Goal: Navigation & Orientation: Find specific page/section

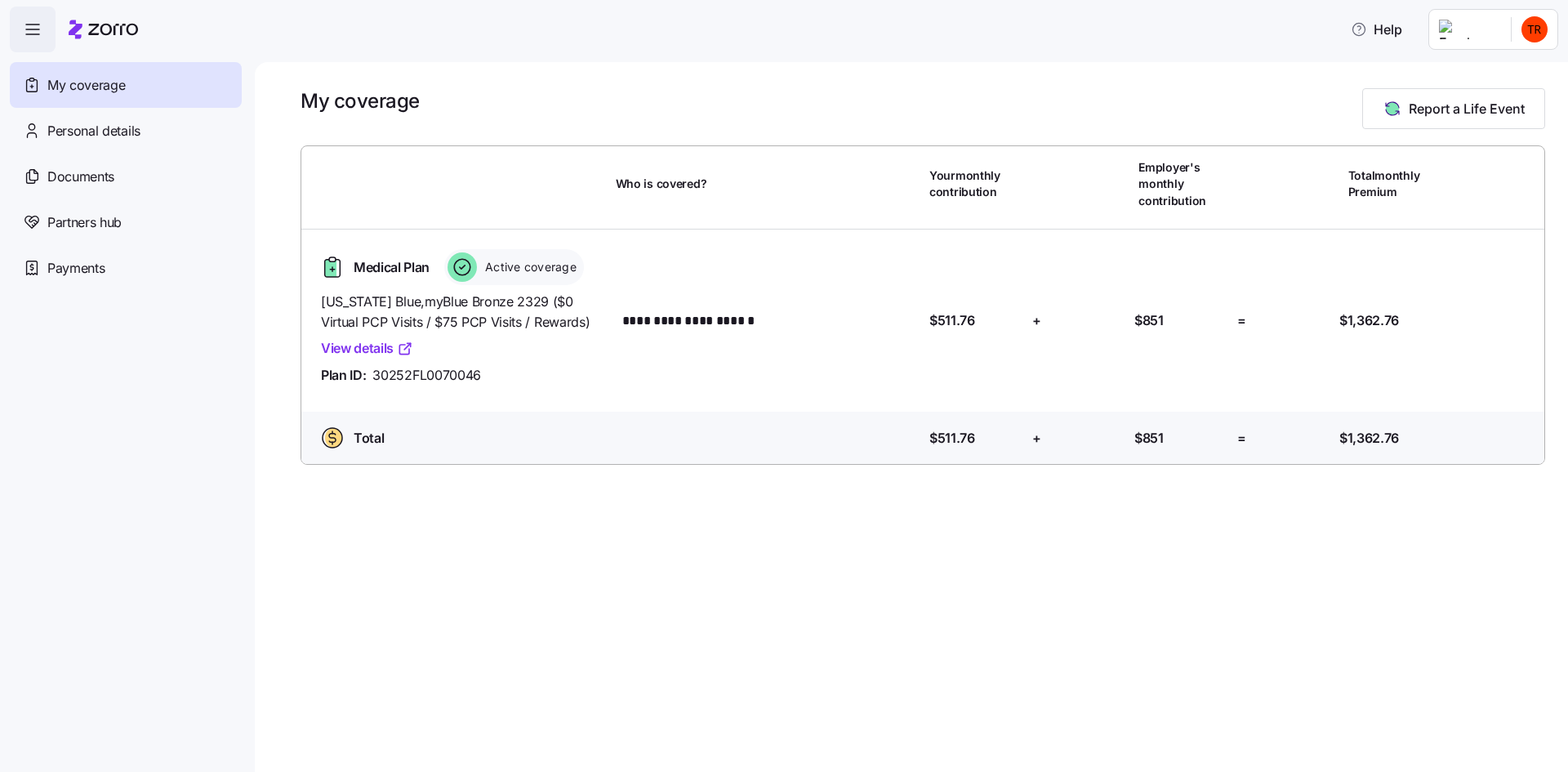
click at [377, 349] on link "View details" at bounding box center [367, 348] width 93 height 20
click at [103, 141] on div "Personal details" at bounding box center [125, 131] width 232 height 46
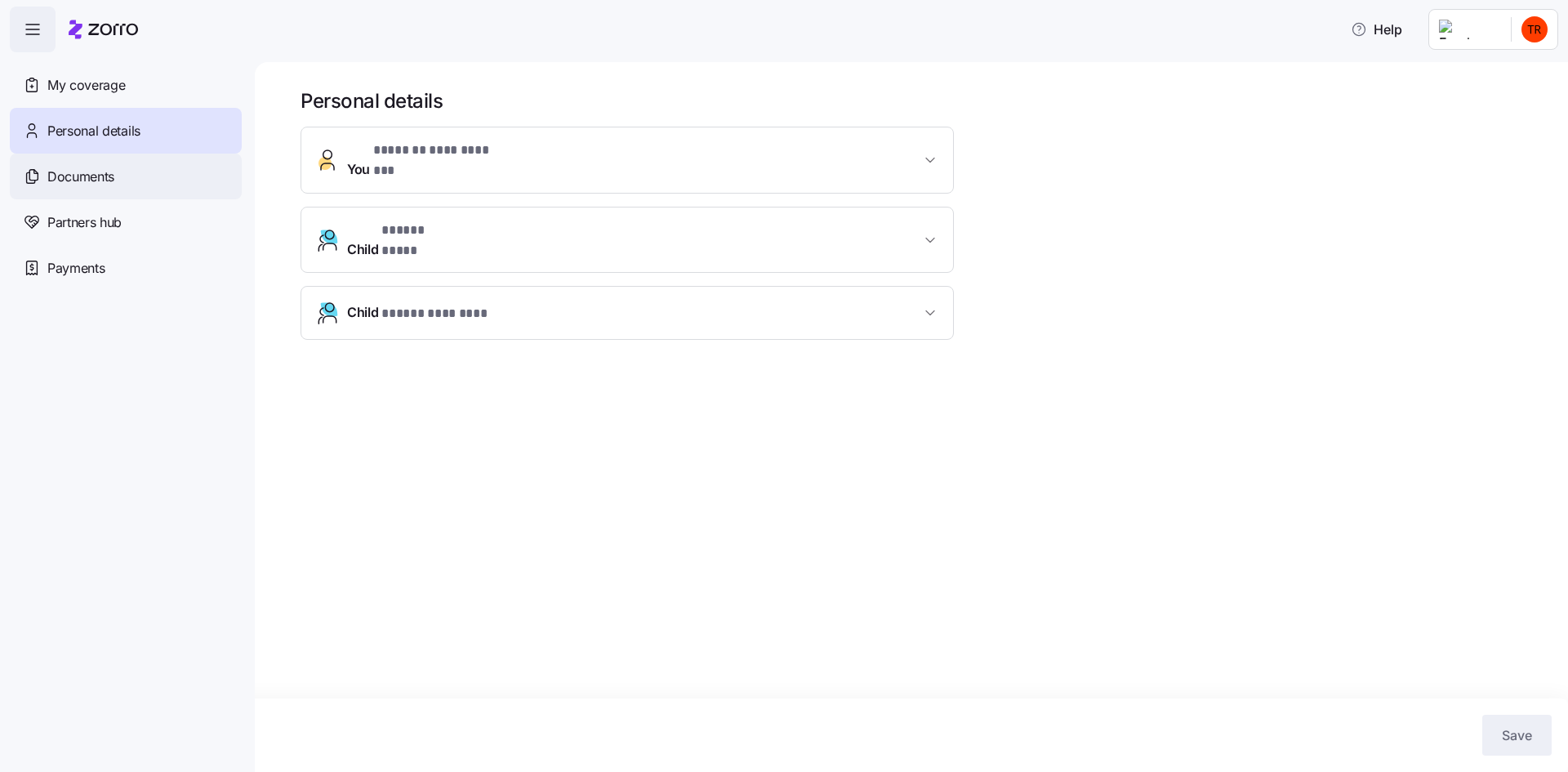
click at [101, 176] on span "Documents" at bounding box center [81, 176] width 67 height 20
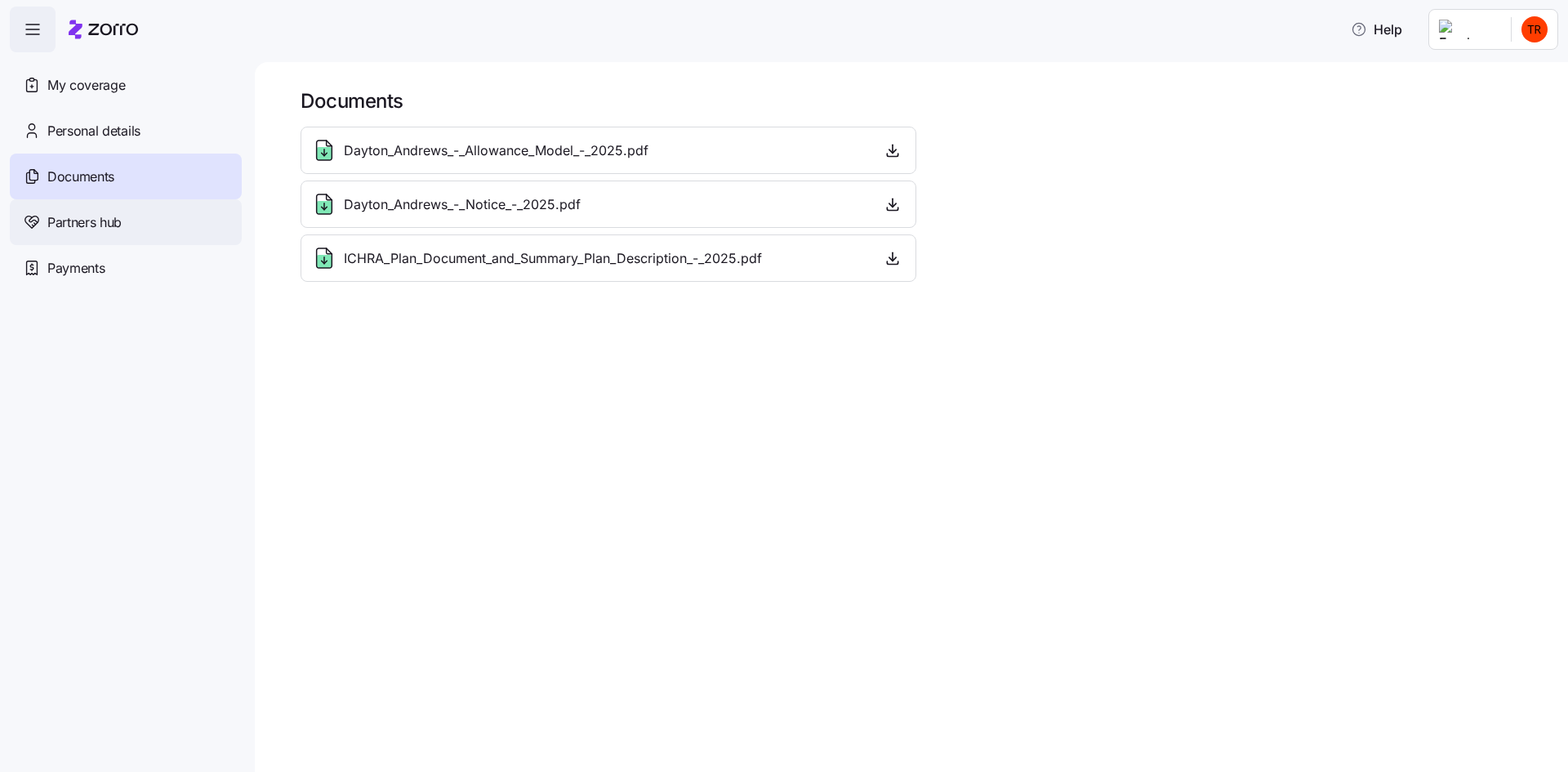
click at [89, 224] on span "Partners hub" at bounding box center [85, 222] width 74 height 20
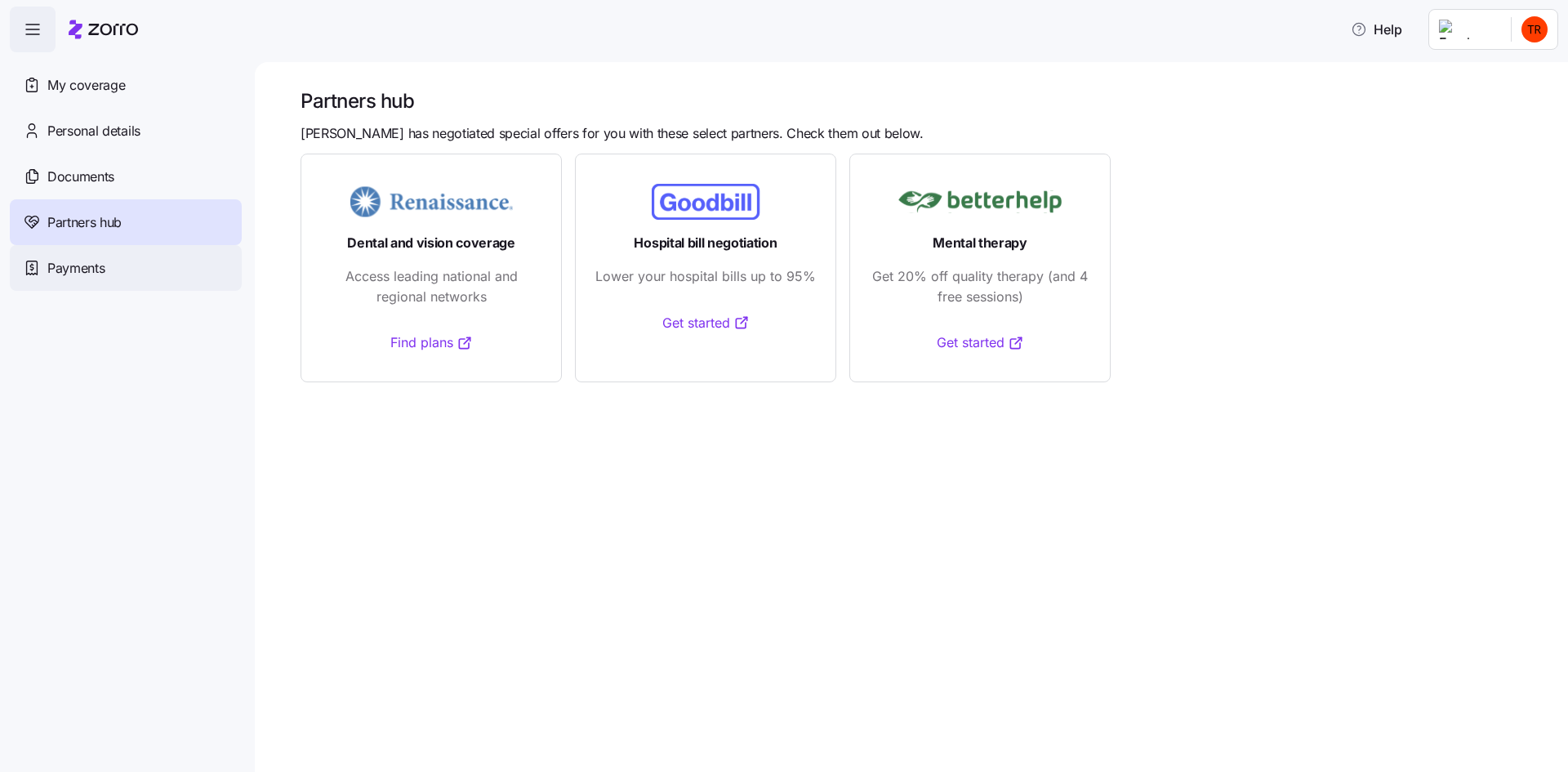
click at [83, 262] on span "Payments" at bounding box center [76, 268] width 57 height 20
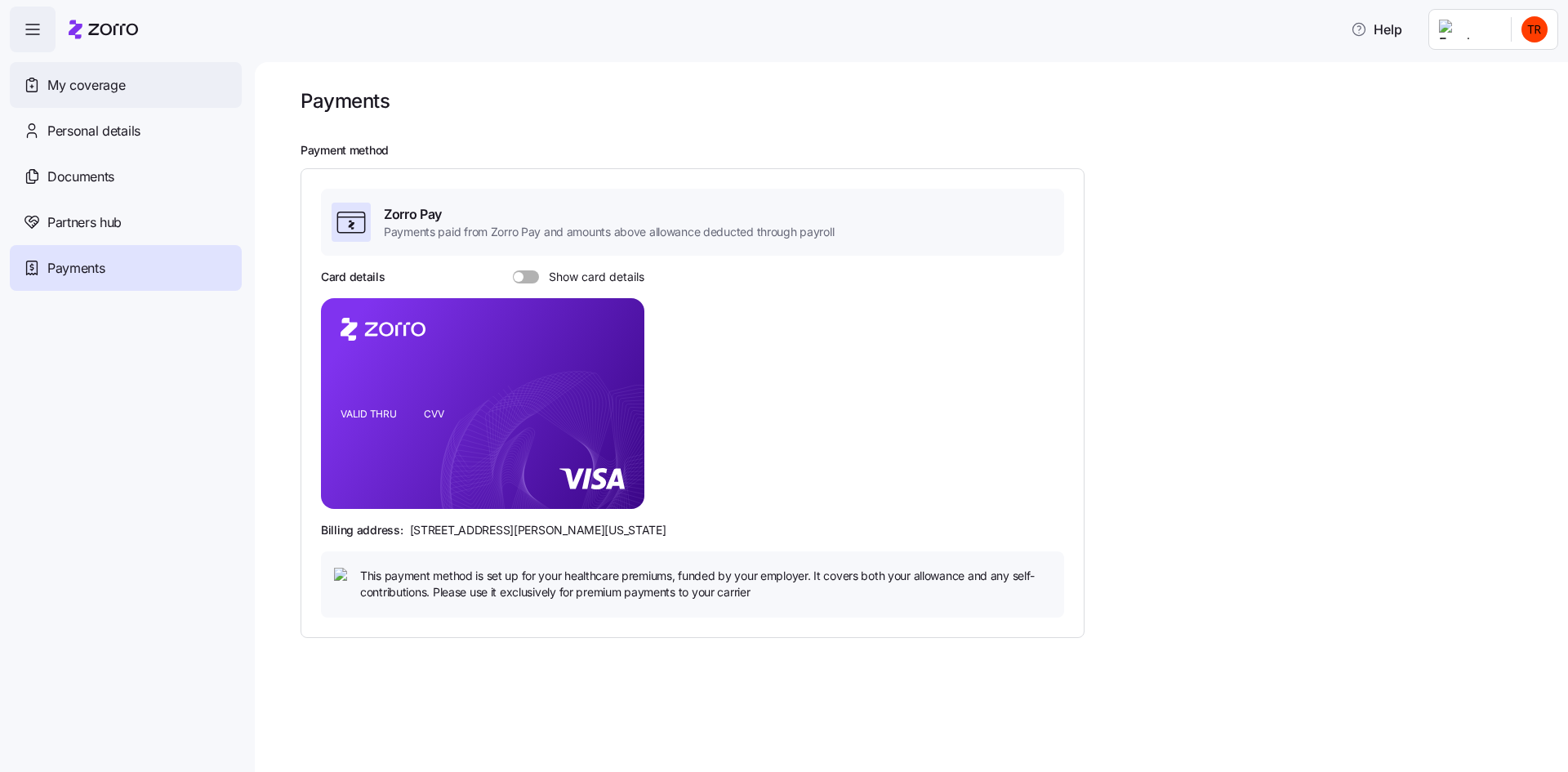
click at [102, 84] on span "My coverage" at bounding box center [86, 85] width 78 height 20
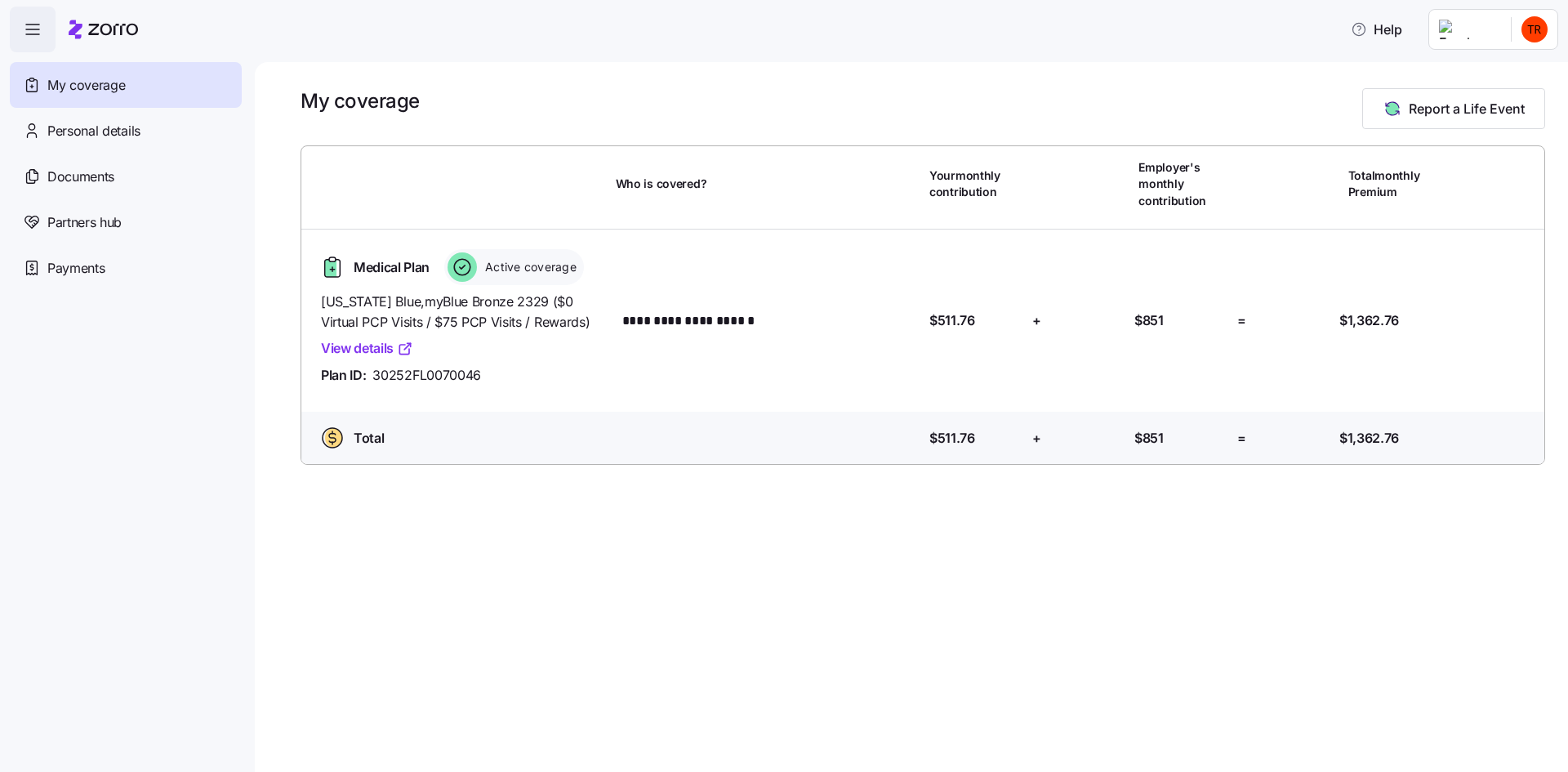
click at [51, 32] on span "button" at bounding box center [33, 29] width 44 height 44
